Goal: Transaction & Acquisition: Purchase product/service

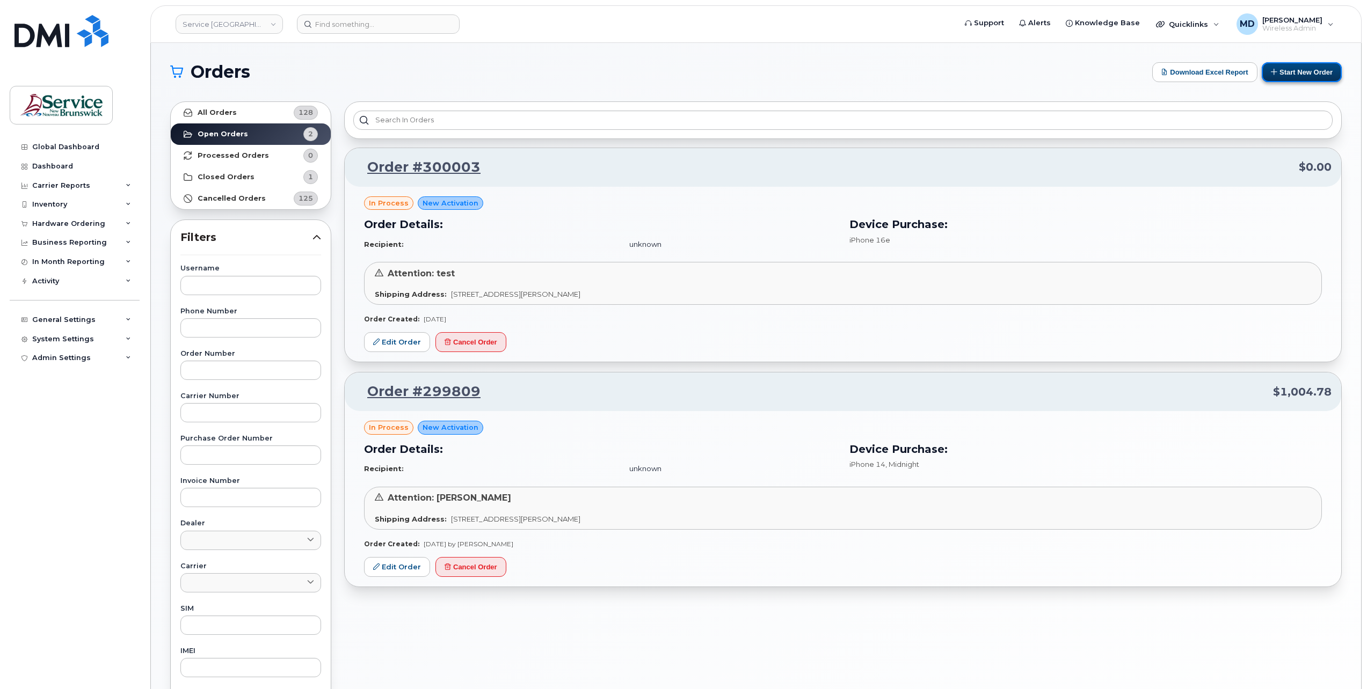
click at [1316, 78] on button "Start New Order" at bounding box center [1302, 72] width 80 height 20
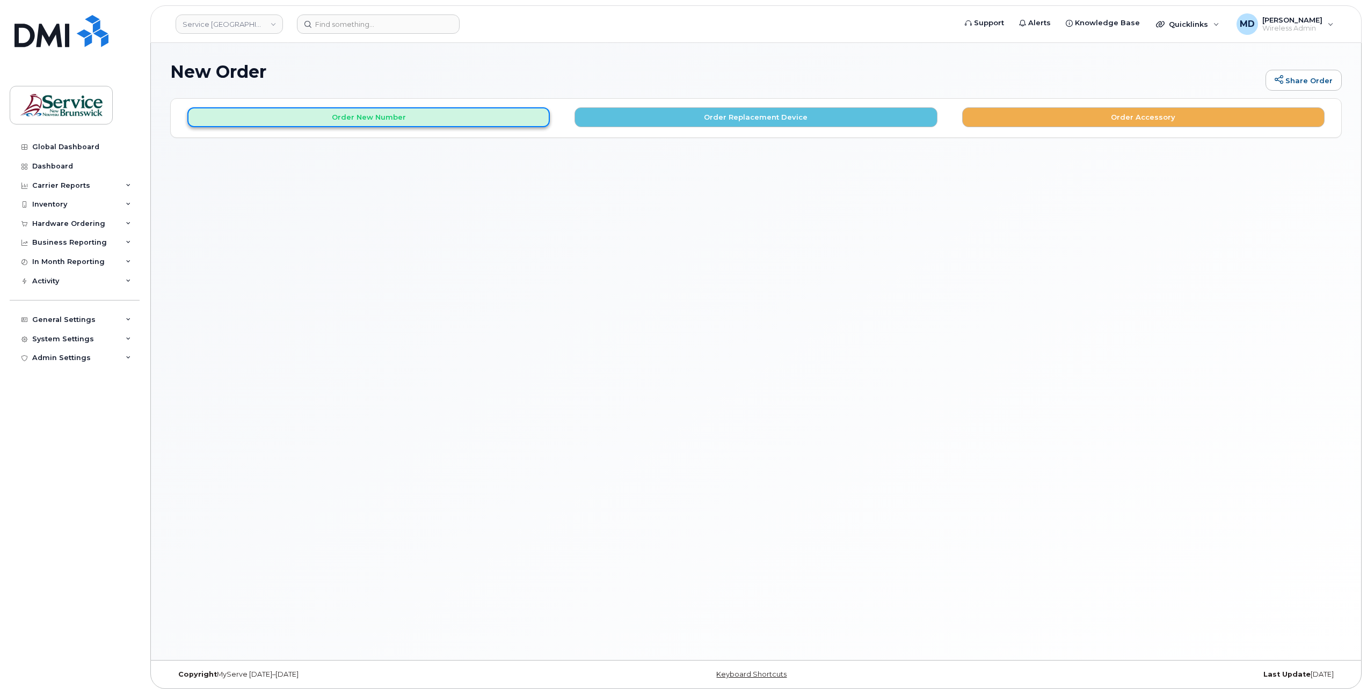
click at [419, 112] on button "Order New Number" at bounding box center [368, 117] width 362 height 20
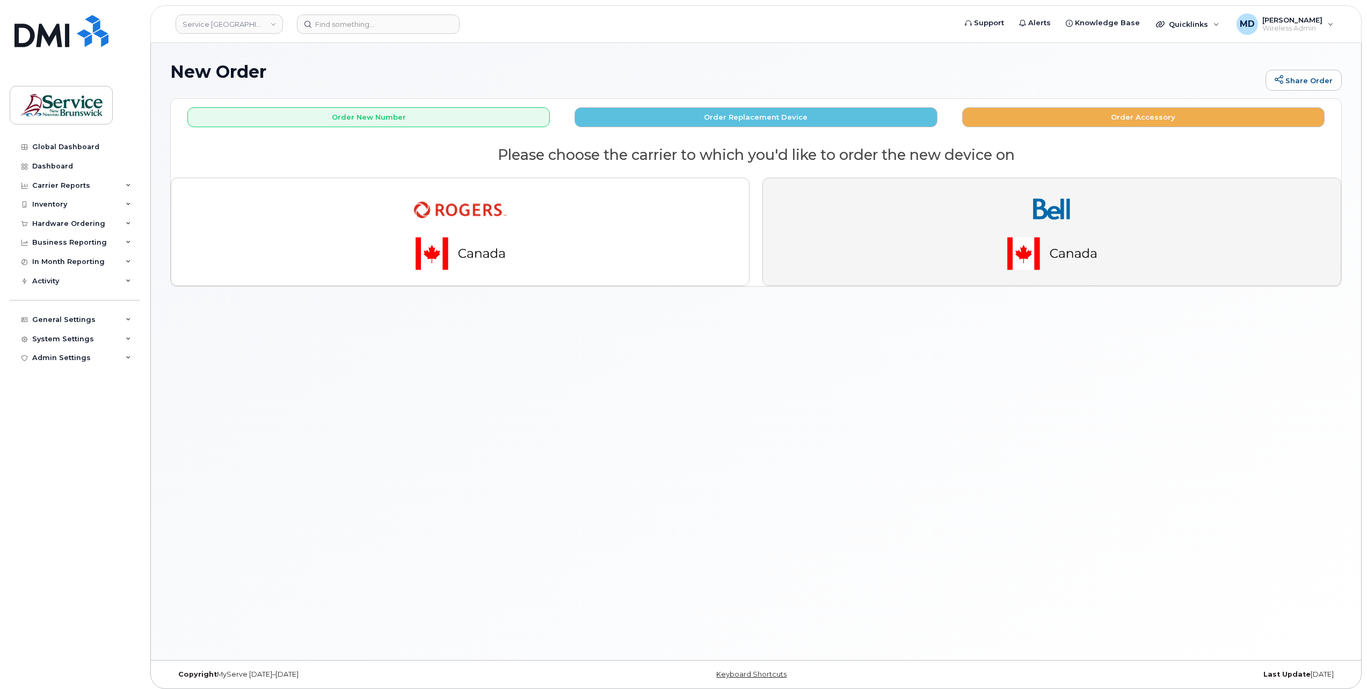
click at [998, 252] on img "button" at bounding box center [1052, 232] width 150 height 90
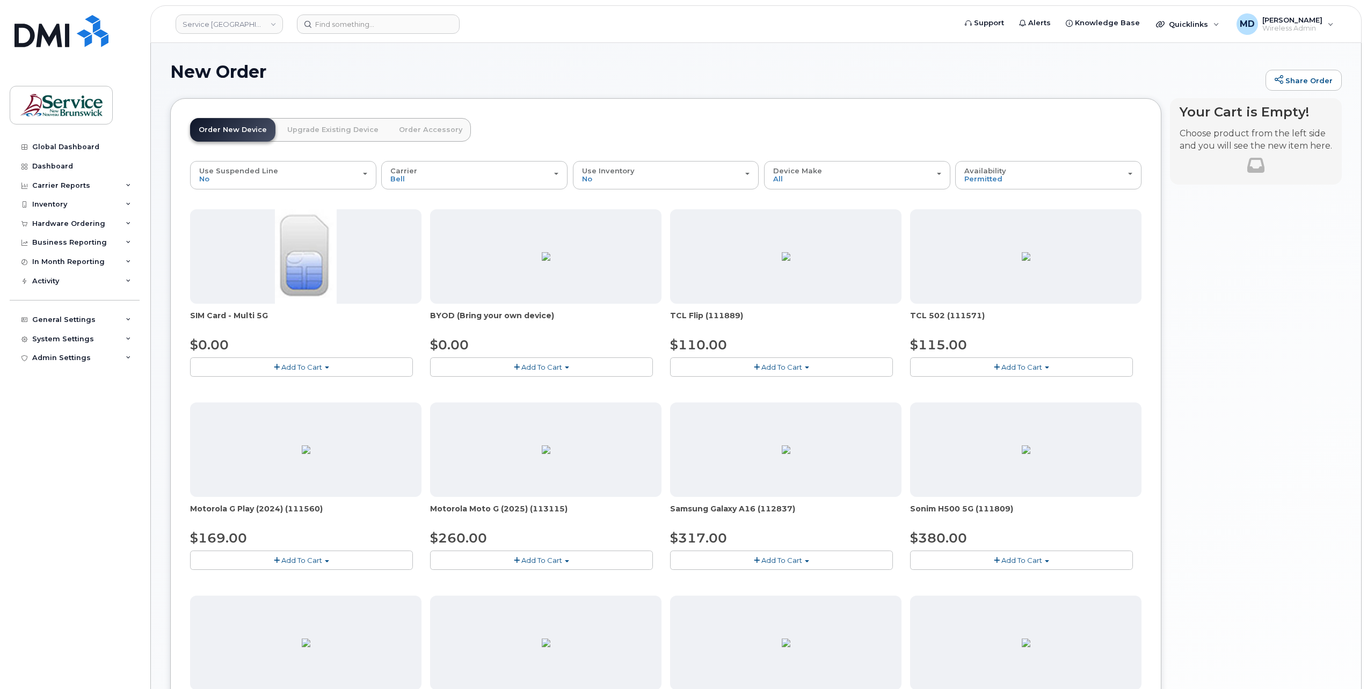
click at [542, 366] on span "Add To Cart" at bounding box center [541, 367] width 41 height 9
click at [323, 373] on button "Add To Cart" at bounding box center [301, 367] width 223 height 19
click at [539, 366] on span "Add To Cart" at bounding box center [541, 367] width 41 height 9
click at [543, 365] on span "Add To Cart" at bounding box center [541, 367] width 41 height 9
click at [308, 128] on link "Upgrade Existing Device" at bounding box center [333, 130] width 108 height 24
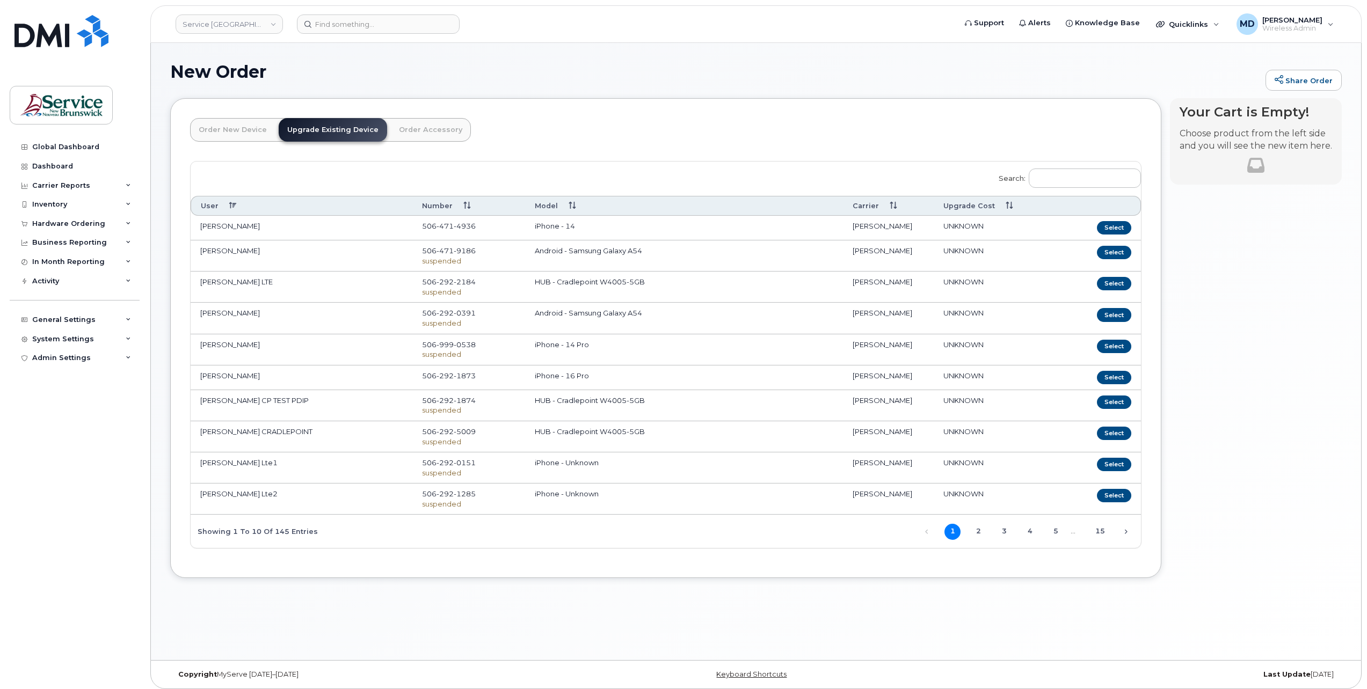
click at [241, 135] on link "Order New Device" at bounding box center [232, 130] width 85 height 24
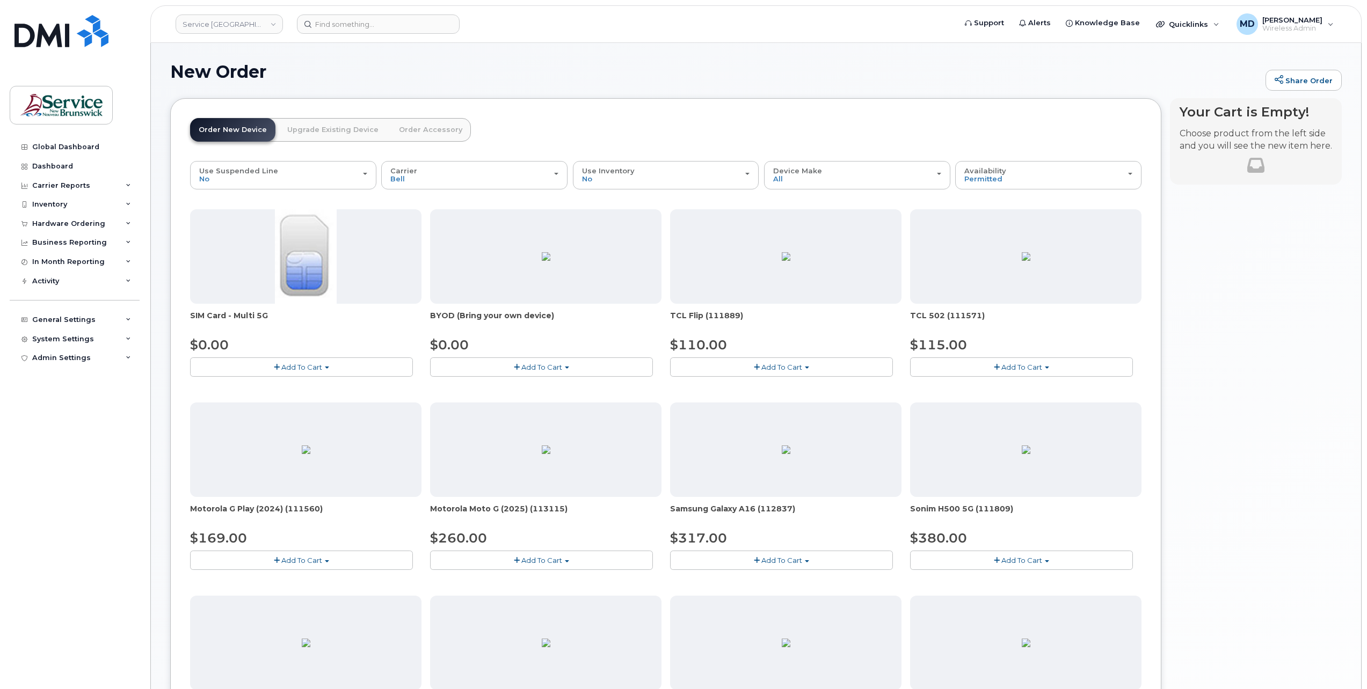
click at [565, 368] on button "Add To Cart" at bounding box center [541, 367] width 223 height 19
drag, startPoint x: 565, startPoint y: 368, endPoint x: 567, endPoint y: 362, distance: 6.8
click at [565, 368] on button "Add To Cart" at bounding box center [541, 367] width 223 height 19
click at [454, 75] on h1 "New Order" at bounding box center [715, 71] width 1090 height 19
